Goal: Check status: Check status

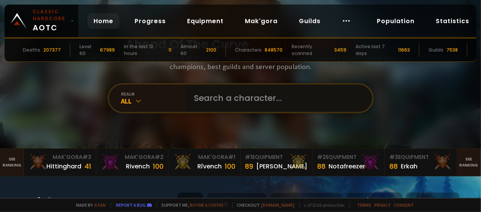
click at [205, 92] on input "text" at bounding box center [276, 98] width 173 height 27
click at [207, 103] on input "text" at bounding box center [276, 98] width 173 height 27
type input "dudeabide"
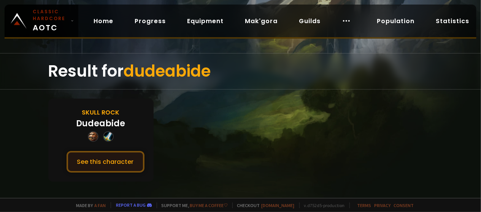
click at [100, 157] on button "See this character" at bounding box center [105, 162] width 78 height 22
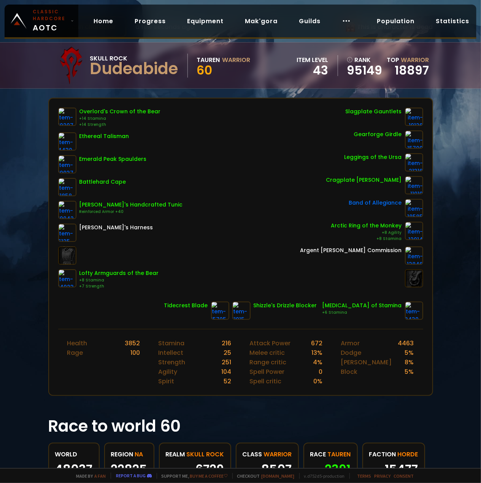
scroll to position [38, 0]
